Goal: Task Accomplishment & Management: Manage account settings

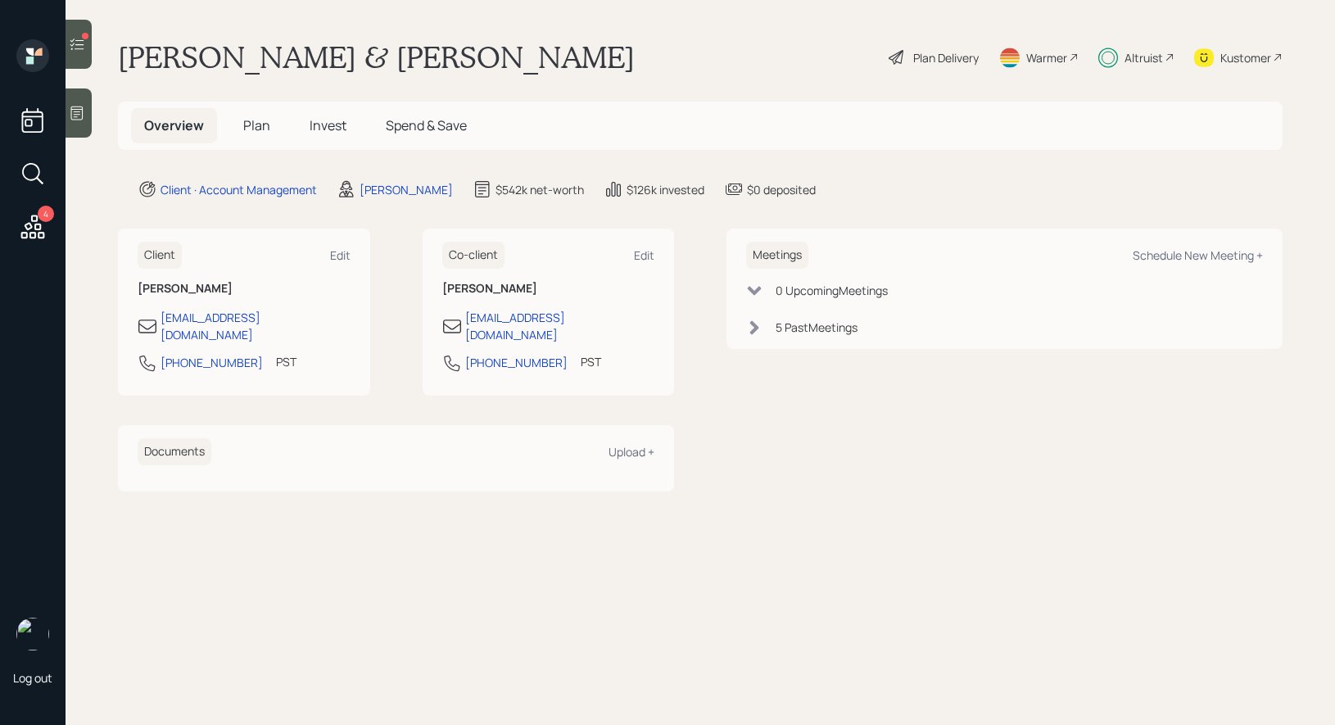
click at [330, 126] on span "Invest" at bounding box center [328, 125] width 37 height 18
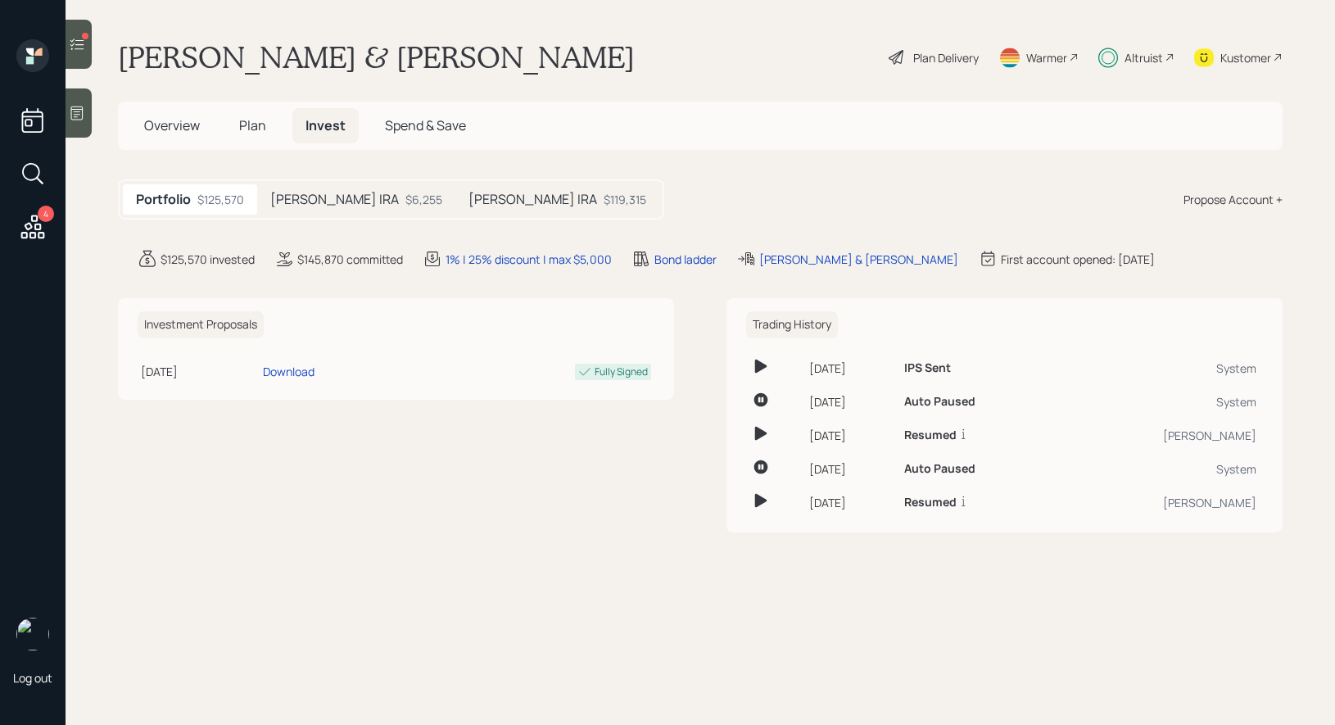
click at [481, 205] on h5 "Janice Rollover IRA" at bounding box center [532, 200] width 129 height 16
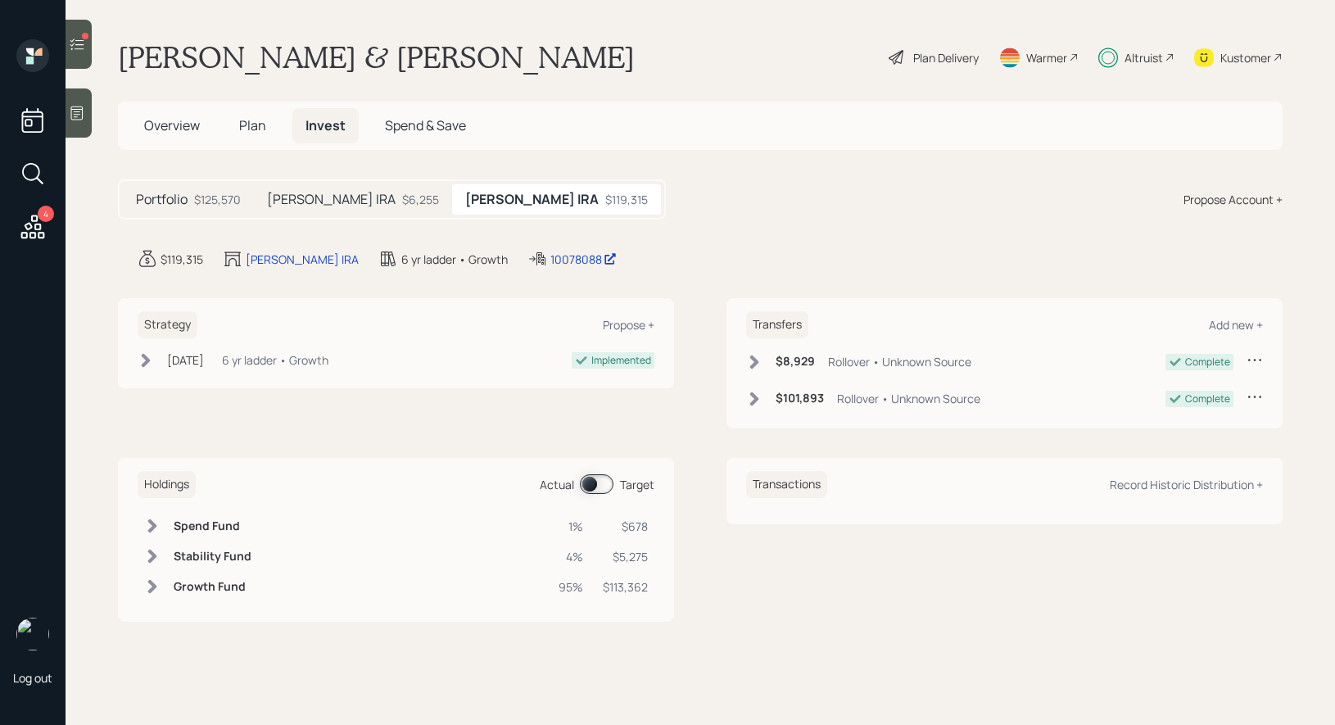
click at [593, 481] on span at bounding box center [597, 484] width 34 height 20
click at [601, 481] on span at bounding box center [597, 484] width 34 height 20
click at [75, 51] on icon at bounding box center [77, 44] width 16 height 16
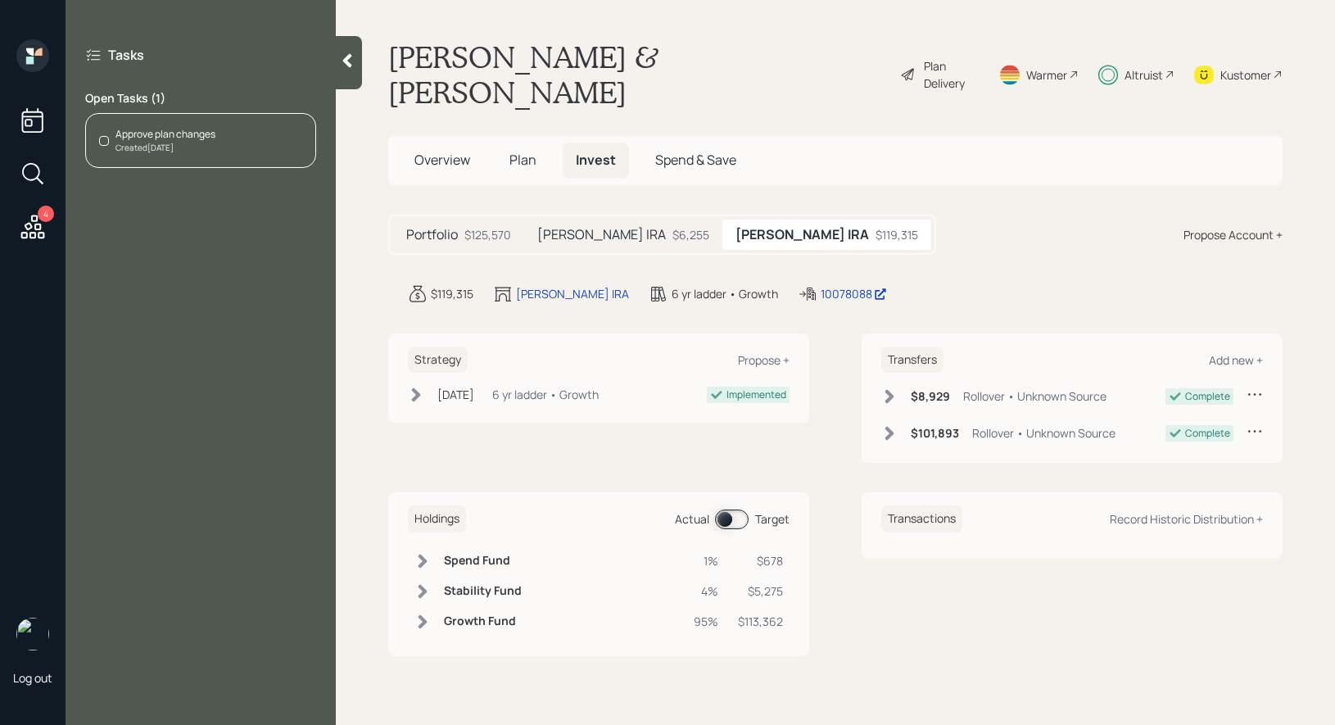
click at [222, 136] on div "Approve plan changes Created Aug 25, 2025" at bounding box center [200, 140] width 231 height 55
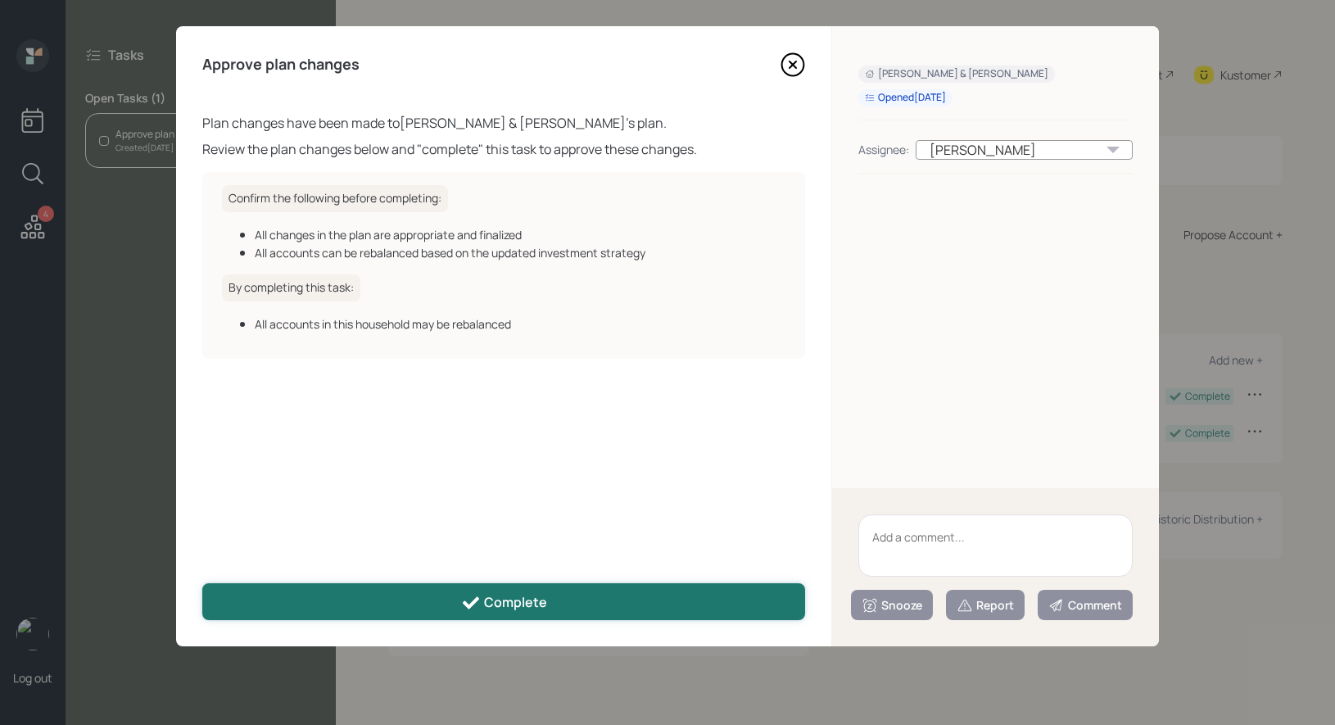
click at [564, 606] on button "Complete" at bounding box center [503, 601] width 603 height 37
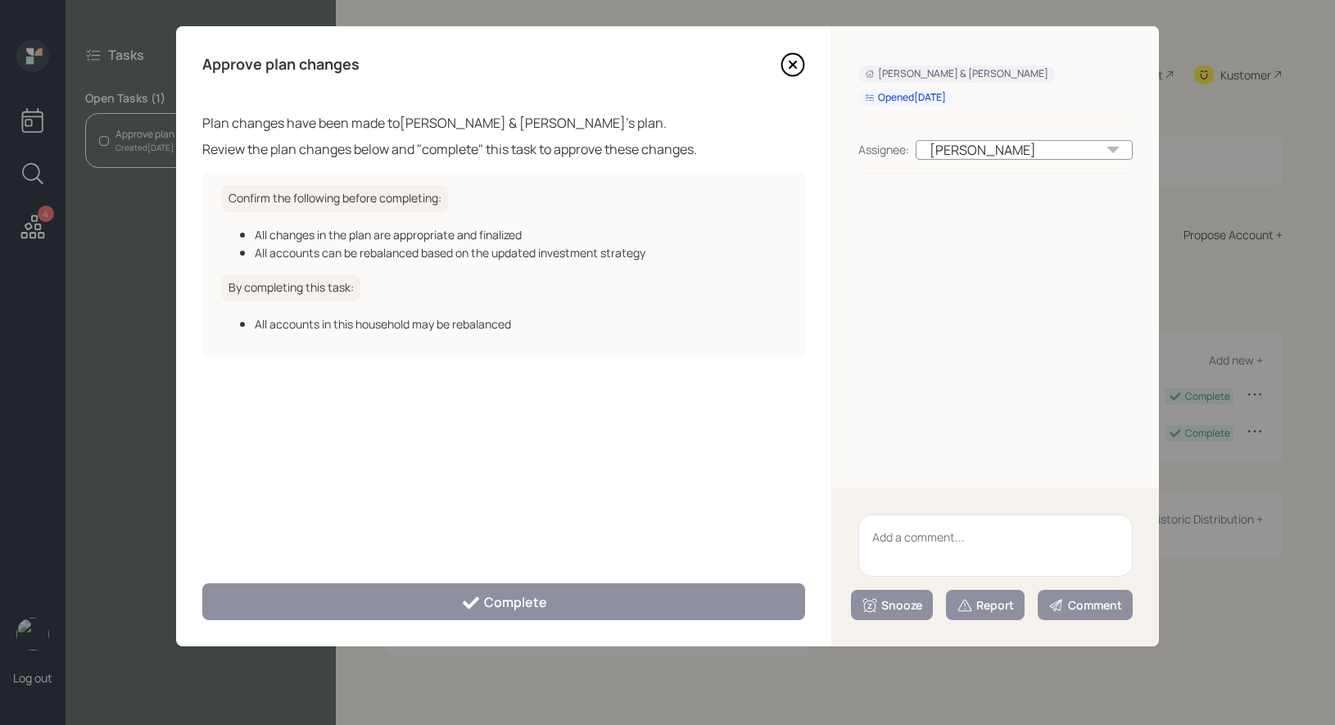
click at [784, 65] on icon at bounding box center [792, 64] width 25 height 25
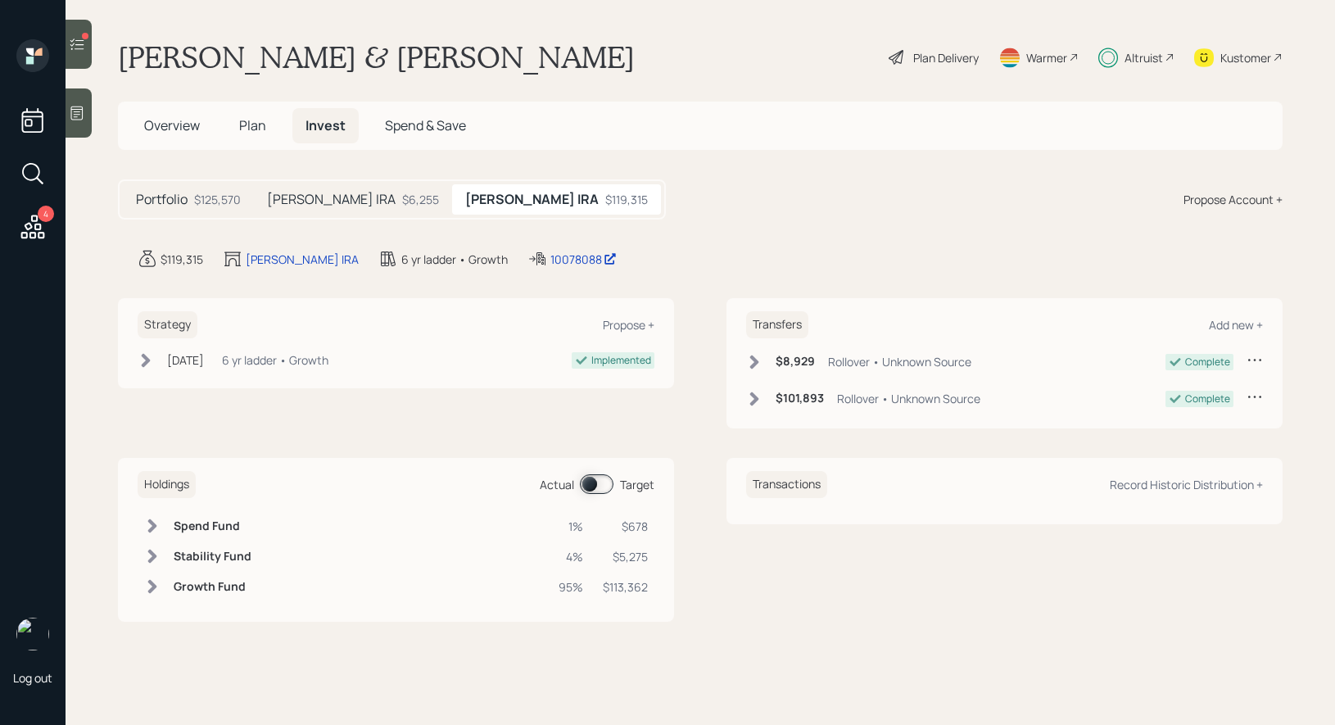
click at [83, 46] on icon at bounding box center [77, 44] width 16 height 16
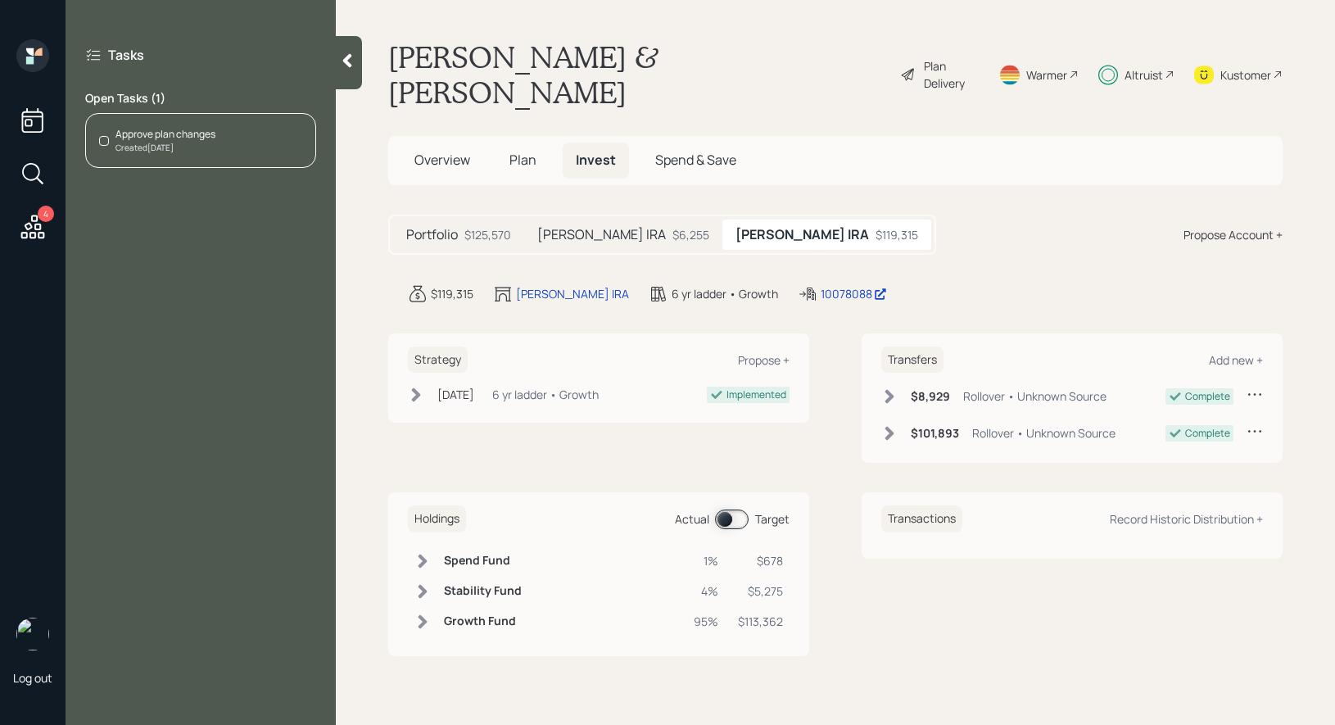
click at [162, 138] on div "Approve plan changes" at bounding box center [165, 134] width 100 height 15
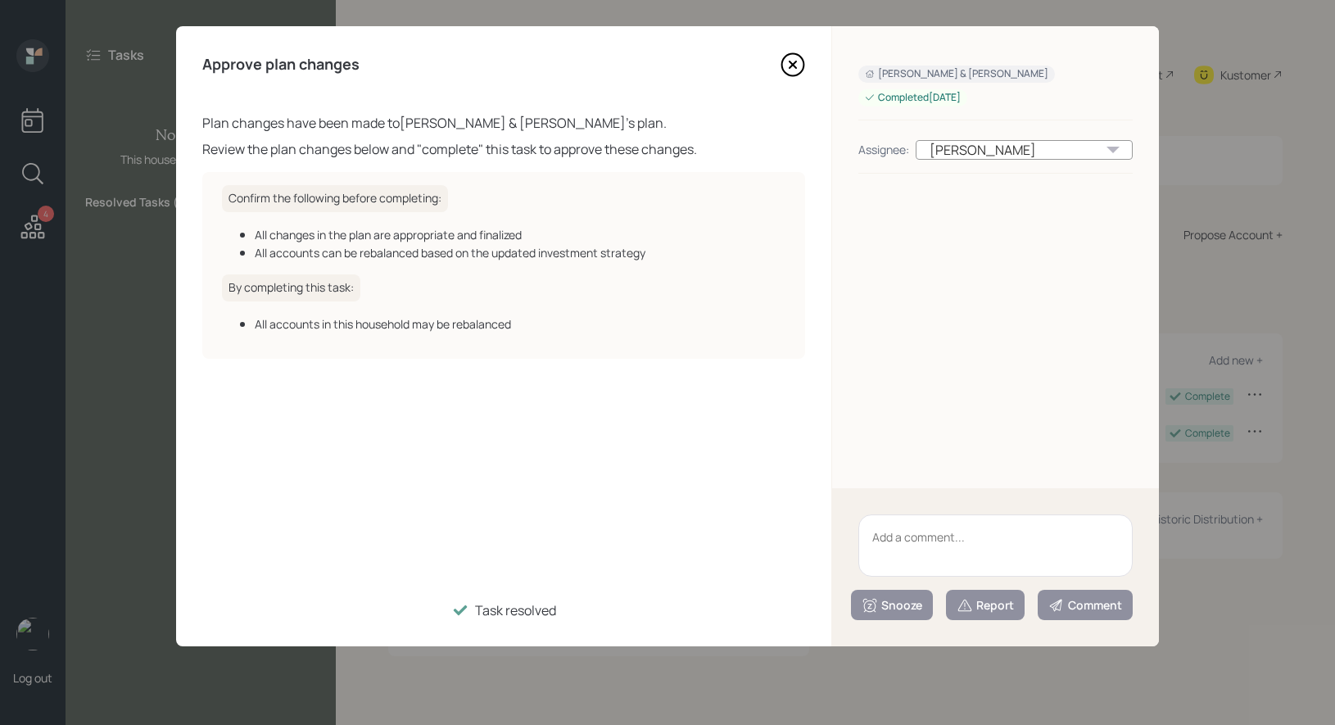
click at [789, 66] on icon at bounding box center [792, 64] width 25 height 25
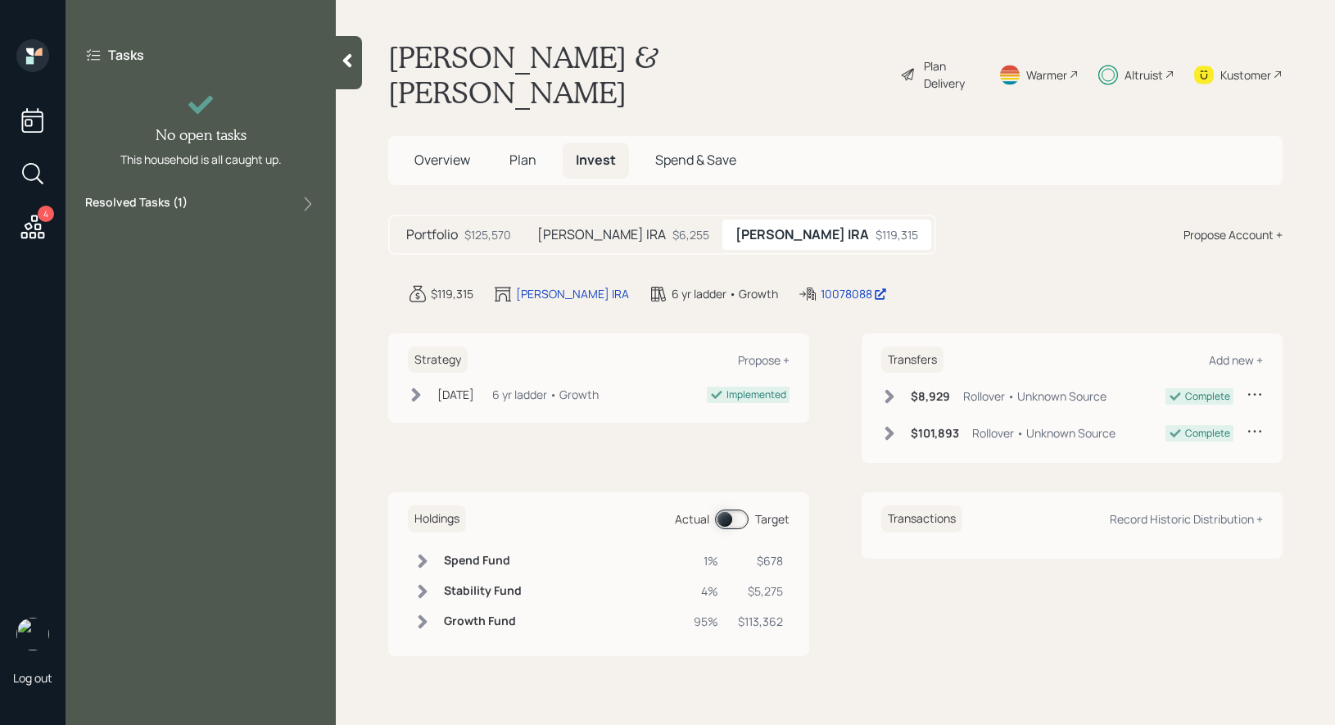
click at [35, 219] on icon at bounding box center [32, 226] width 29 height 29
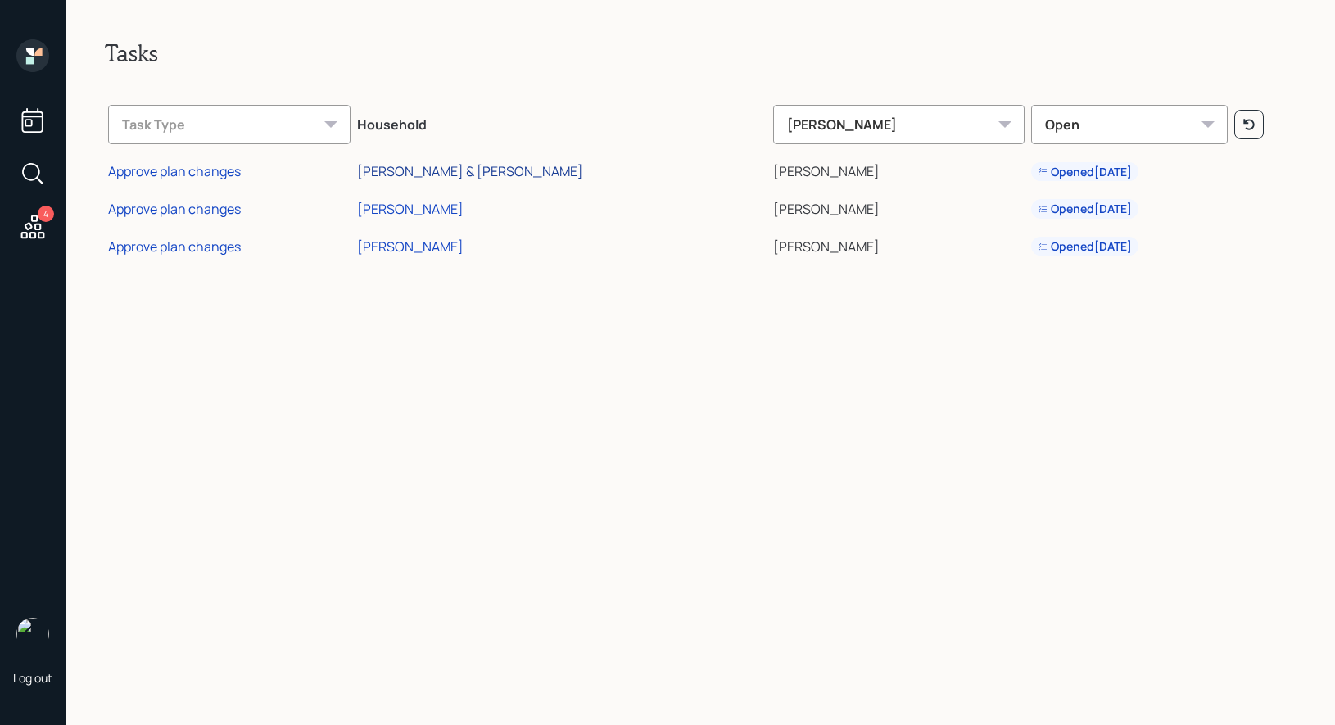
click at [472, 168] on div "[PERSON_NAME] & [PERSON_NAME]" at bounding box center [470, 171] width 226 height 18
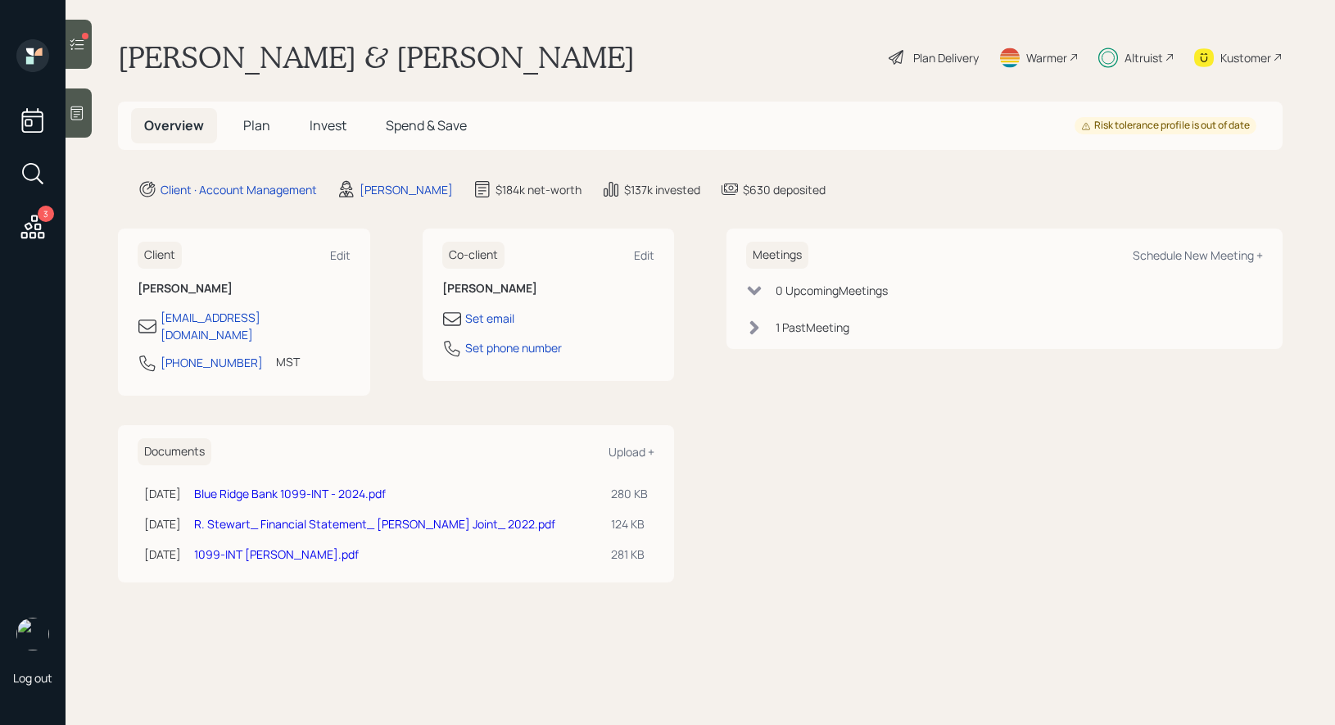
click at [317, 128] on span "Invest" at bounding box center [328, 125] width 37 height 18
